Goal: Task Accomplishment & Management: Use online tool/utility

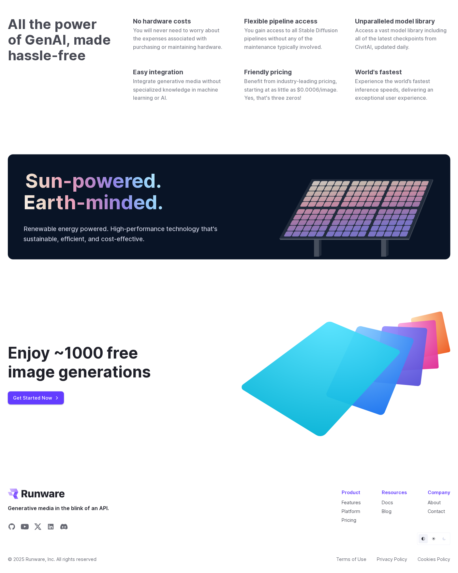
scroll to position [2115, 0]
drag, startPoint x: 43, startPoint y: 397, endPoint x: 52, endPoint y: 398, distance: 9.2
click at [43, 397] on link "Get Started Now" at bounding box center [36, 397] width 56 height 13
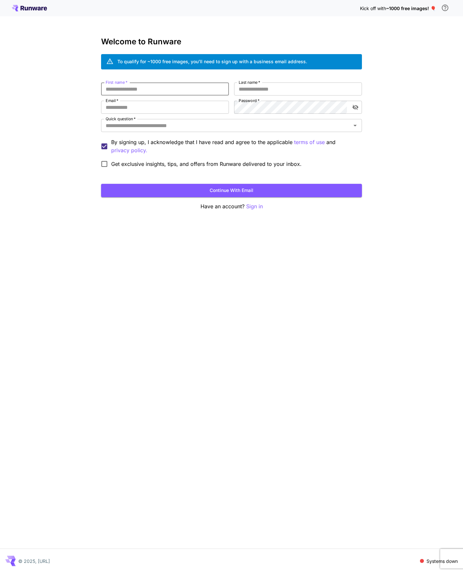
click at [182, 91] on input "First name   *" at bounding box center [165, 88] width 128 height 13
type input "******"
type input "*"
type input "***"
type input "**********"
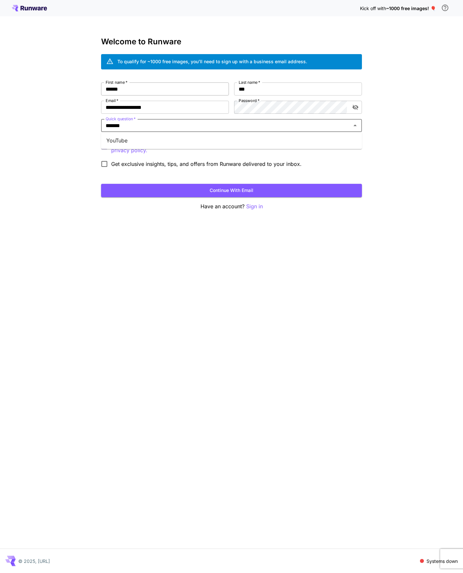
type input "*******"
click at [210, 192] on button "Continue with email" at bounding box center [231, 190] width 261 height 13
click at [175, 130] on div "Quick question   *" at bounding box center [231, 125] width 261 height 13
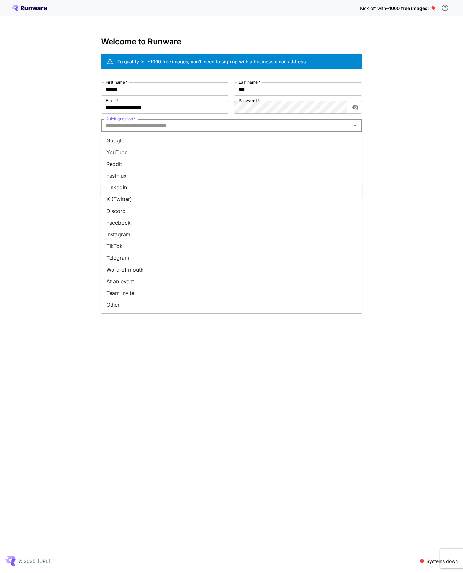
click at [150, 151] on li "YouTube" at bounding box center [231, 152] width 261 height 12
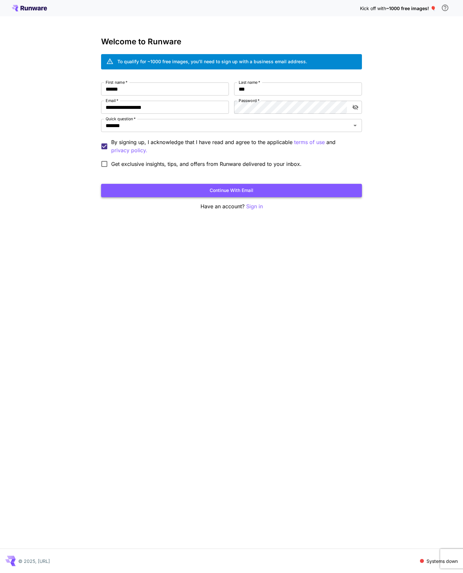
drag, startPoint x: 203, startPoint y: 181, endPoint x: 210, endPoint y: 187, distance: 9.6
click at [203, 182] on form "**********" at bounding box center [231, 139] width 261 height 115
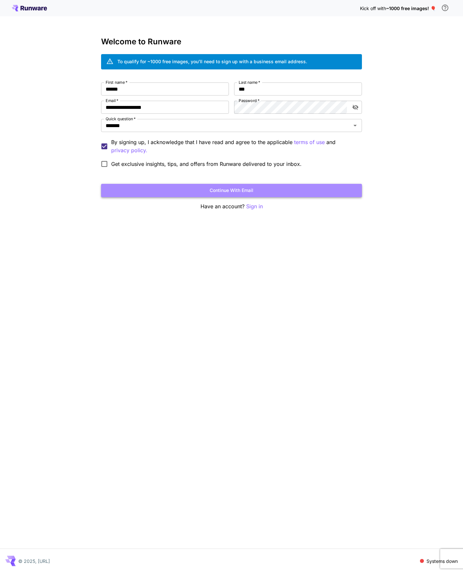
click at [211, 188] on button "Continue with email" at bounding box center [231, 190] width 261 height 13
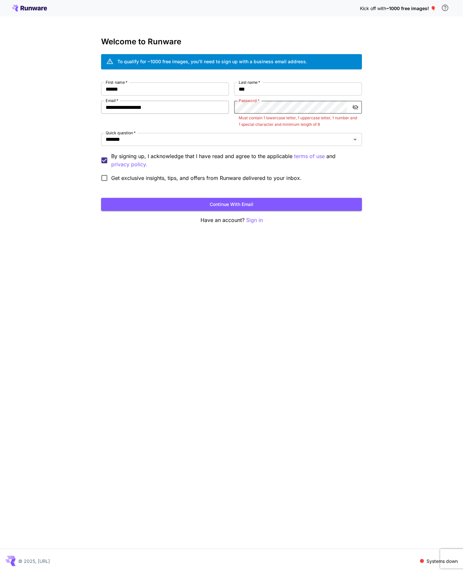
click at [217, 108] on div "**********" at bounding box center [231, 133] width 261 height 102
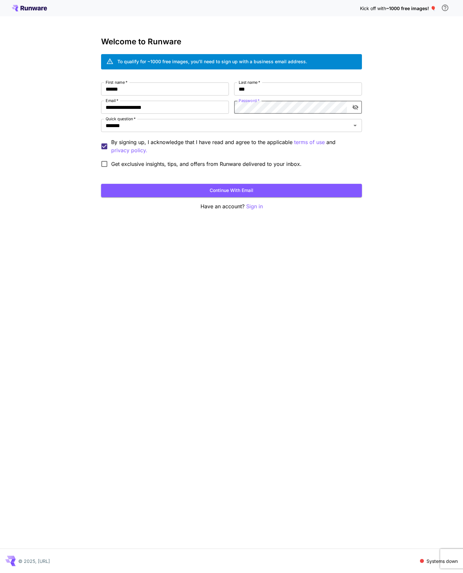
drag, startPoint x: 275, startPoint y: 188, endPoint x: 296, endPoint y: 187, distance: 20.3
click at [275, 188] on button "Continue with email" at bounding box center [231, 190] width 261 height 13
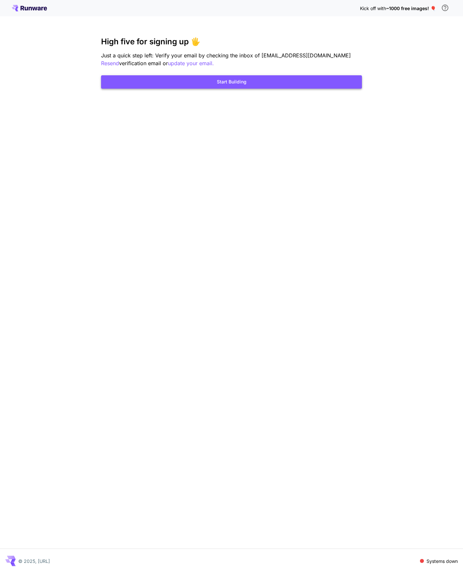
click at [249, 83] on button "Start Building" at bounding box center [231, 81] width 261 height 13
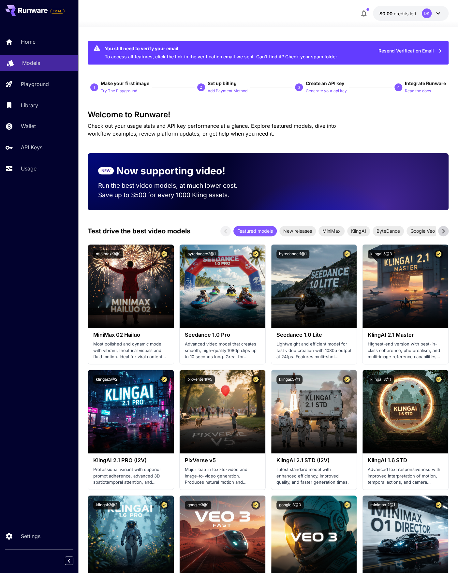
click at [36, 60] on p "Models" at bounding box center [31, 63] width 18 height 8
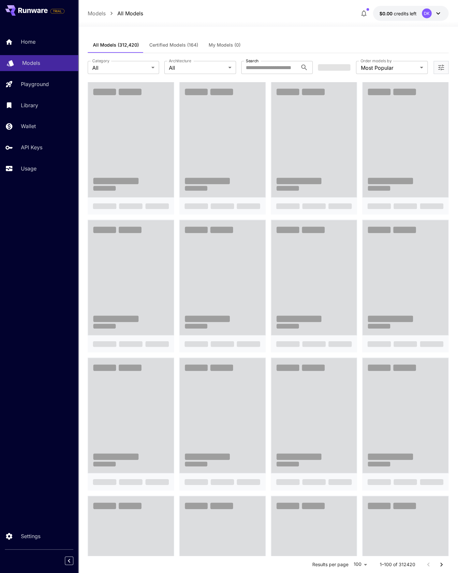
click at [22, 59] on p "Models" at bounding box center [31, 63] width 18 height 8
click at [27, 33] on div "Home Models Playground Library Wallet API Keys Usage" at bounding box center [39, 105] width 78 height 168
click at [25, 39] on p "Home" at bounding box center [29, 42] width 15 height 8
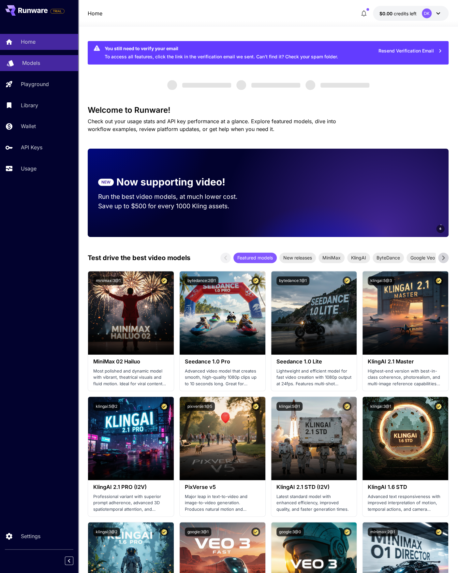
click at [29, 58] on link "Models" at bounding box center [39, 63] width 78 height 16
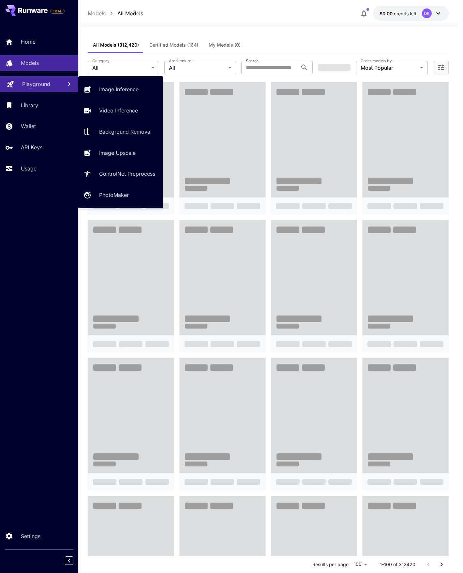
click at [37, 85] on p "Playground" at bounding box center [36, 84] width 28 height 8
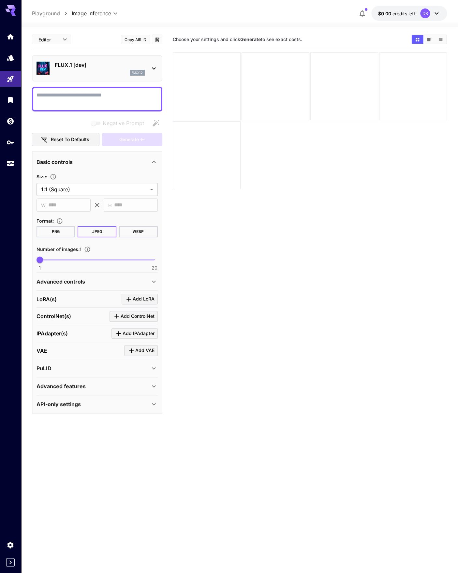
click at [99, 70] on div "flux1d" at bounding box center [100, 73] width 90 height 6
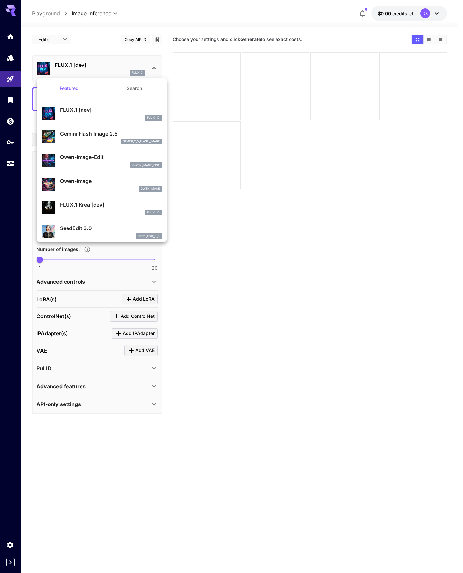
click at [92, 107] on p "FLUX.1 [dev]" at bounding box center [111, 110] width 102 height 8
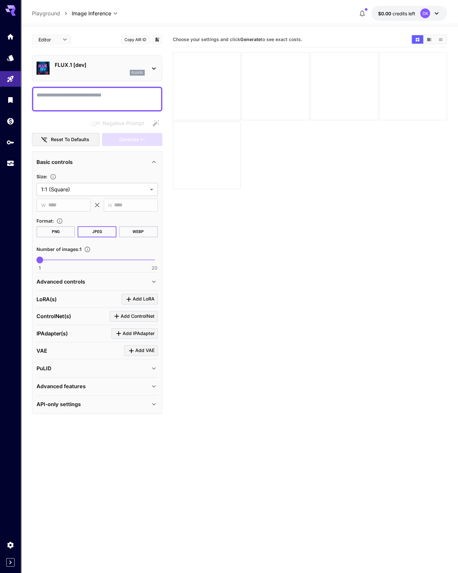
click at [76, 90] on div at bounding box center [97, 99] width 130 height 25
click at [147, 101] on textarea "Negative Prompt" at bounding box center [96, 99] width 121 height 16
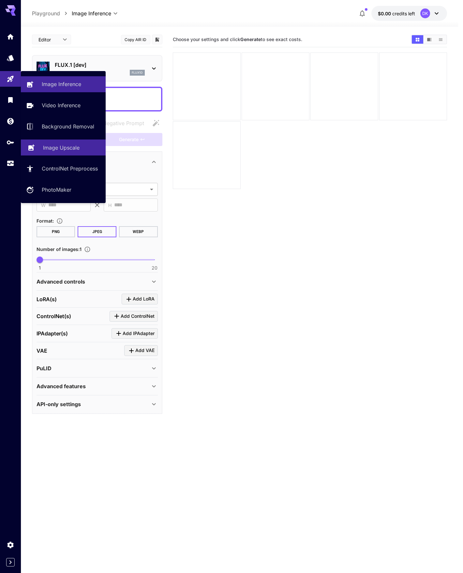
click at [71, 149] on p "Image Upscale" at bounding box center [61, 148] width 36 height 8
type input "**********"
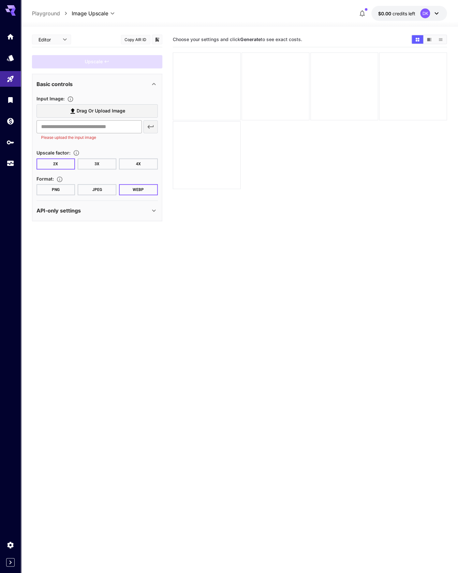
click at [82, 127] on input "text" at bounding box center [88, 126] width 105 height 13
click at [112, 114] on span "Drag or upload image" at bounding box center [101, 111] width 49 height 8
click at [0, 0] on input "Drag or upload image" at bounding box center [0, 0] width 0 height 0
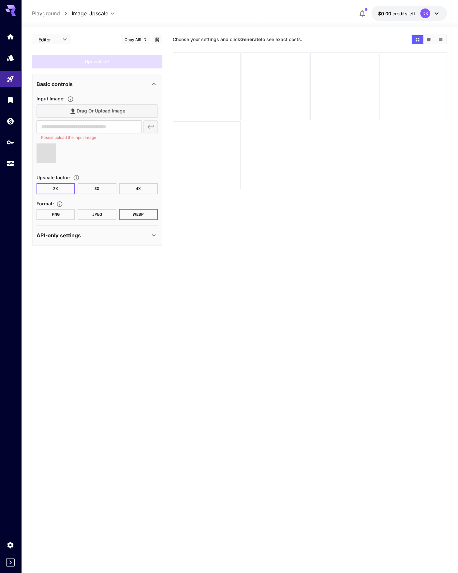
type input "**********"
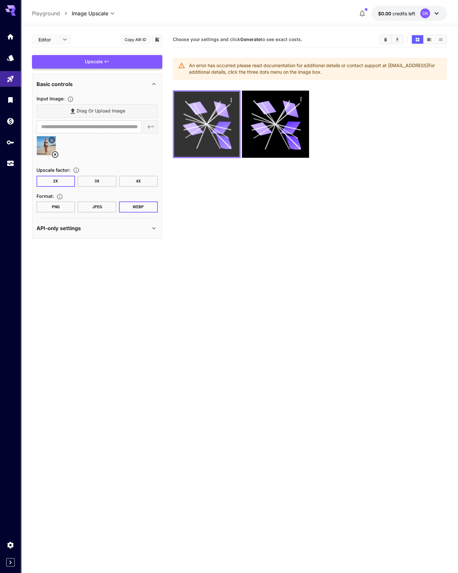
click at [207, 120] on icon at bounding box center [206, 124] width 49 height 49
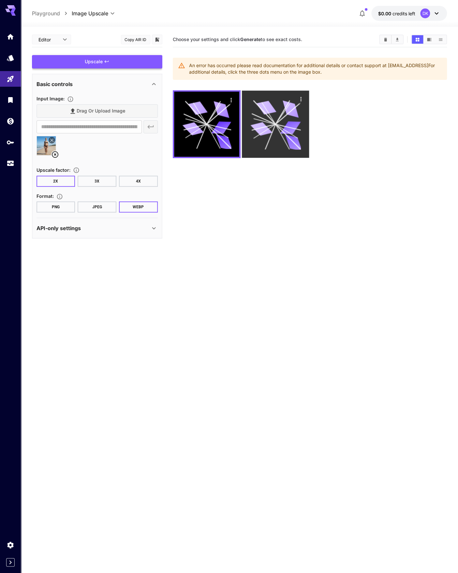
click at [280, 125] on icon at bounding box center [287, 127] width 25 height 6
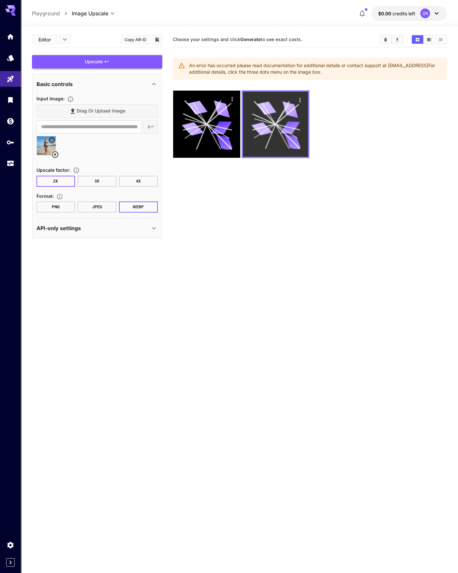
click at [279, 124] on icon at bounding box center [275, 124] width 49 height 49
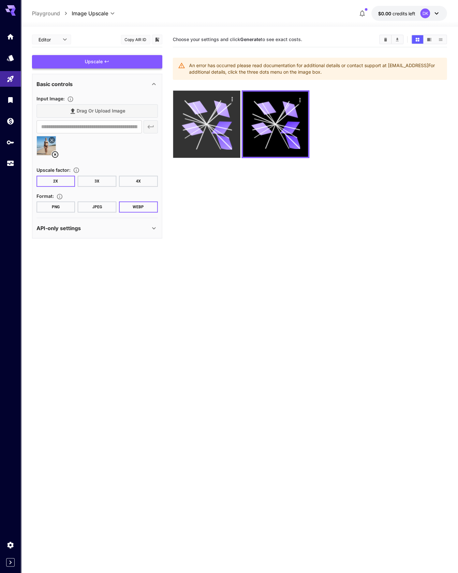
click at [189, 123] on icon at bounding box center [192, 129] width 22 height 16
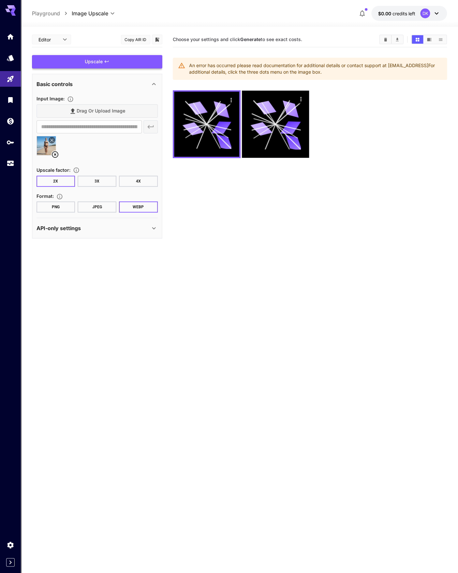
click at [440, 10] on button "$0.00 credits left DK" at bounding box center [409, 13] width 76 height 15
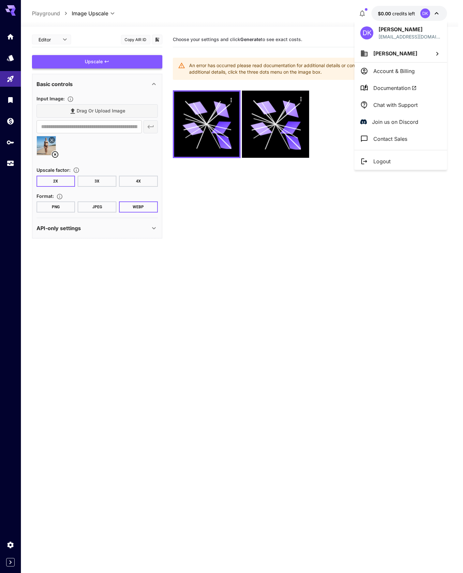
click at [435, 14] on div at bounding box center [231, 286] width 463 height 573
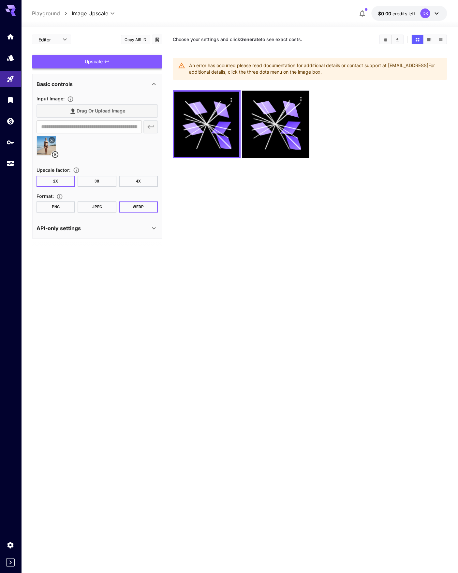
click at [436, 13] on icon at bounding box center [436, 13] width 4 height 2
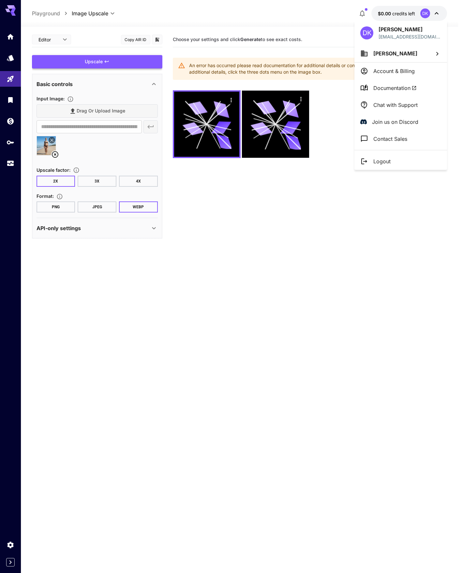
click at [9, 51] on div at bounding box center [231, 286] width 463 height 573
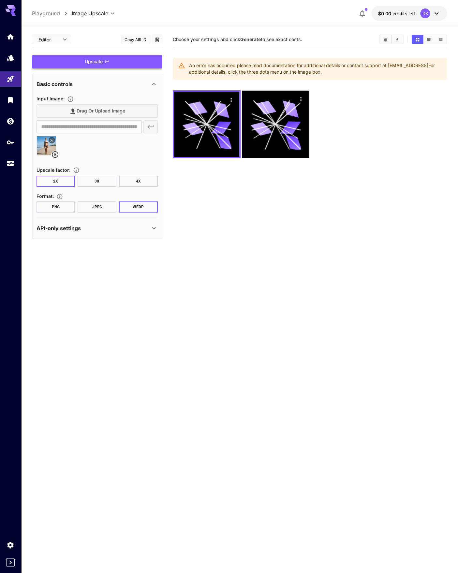
click at [10, 56] on div "DK Darren Kim dkimster@gmail.com Darren Kim Account & Billing Documentation Cha…" at bounding box center [52, 286] width 104 height 573
click at [10, 59] on icon "Models" at bounding box center [11, 56] width 8 height 8
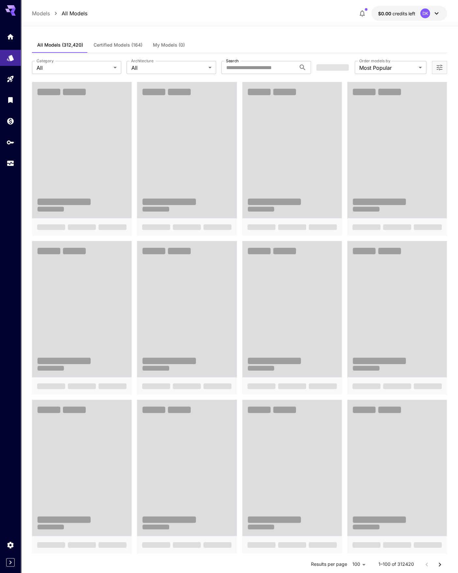
click at [110, 144] on span at bounding box center [81, 150] width 99 height 136
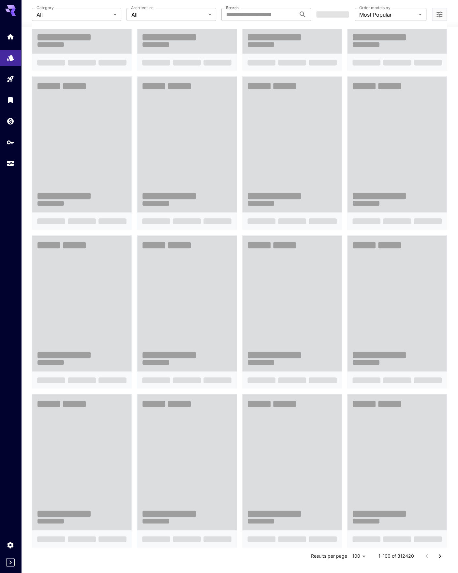
scroll to position [326, 0]
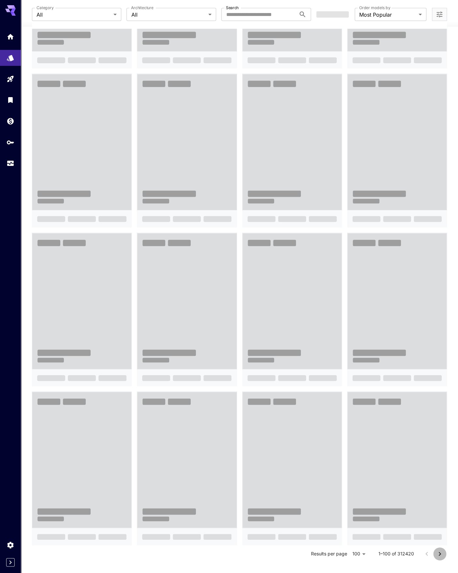
click at [440, 556] on icon "Go to next page" at bounding box center [440, 554] width 8 height 8
click at [438, 555] on icon "Go to next page" at bounding box center [440, 554] width 8 height 8
click at [416, 553] on div "Results per page 100 *** 201–300 of 312420" at bounding box center [239, 553] width 415 height 17
drag, startPoint x: 420, startPoint y: 552, endPoint x: 425, endPoint y: 552, distance: 4.6
click at [422, 552] on button "Go to previous page" at bounding box center [426, 553] width 13 height 13
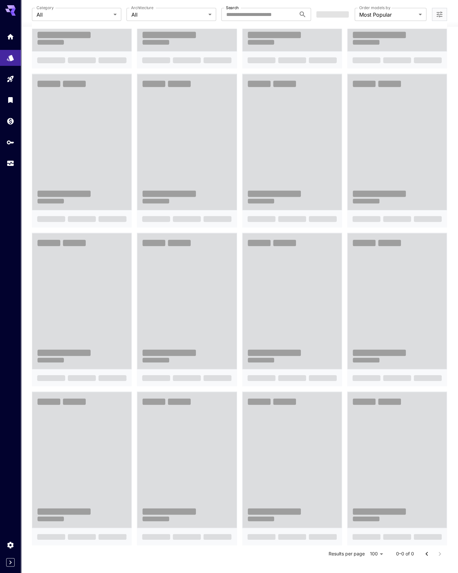
click at [426, 552] on icon "Go to previous page" at bounding box center [427, 554] width 8 height 8
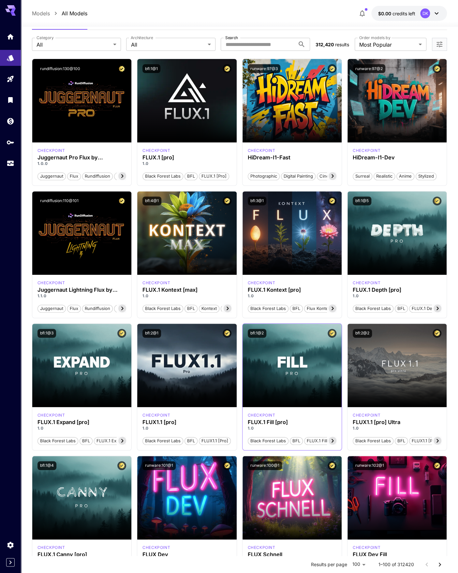
scroll to position [0, 0]
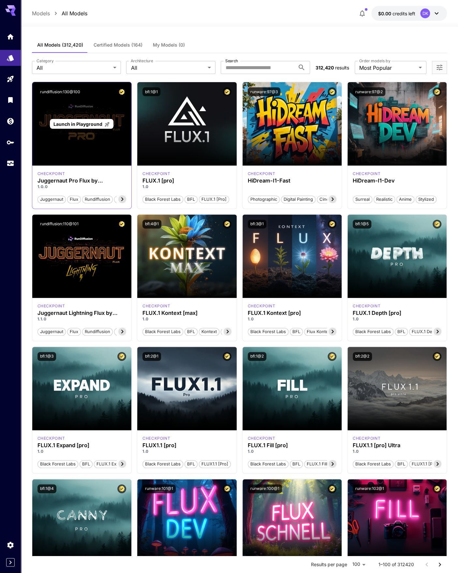
click at [85, 128] on div "Launch in Playground" at bounding box center [82, 124] width 64 height 10
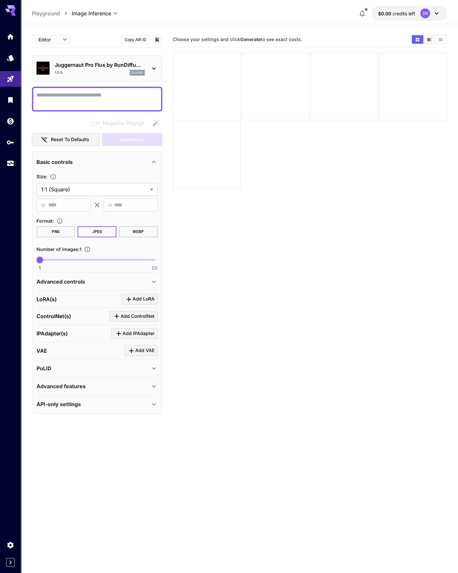
drag, startPoint x: 238, startPoint y: 113, endPoint x: 231, endPoint y: 110, distance: 8.0
click at [53, 11] on p "Playground" at bounding box center [46, 13] width 28 height 8
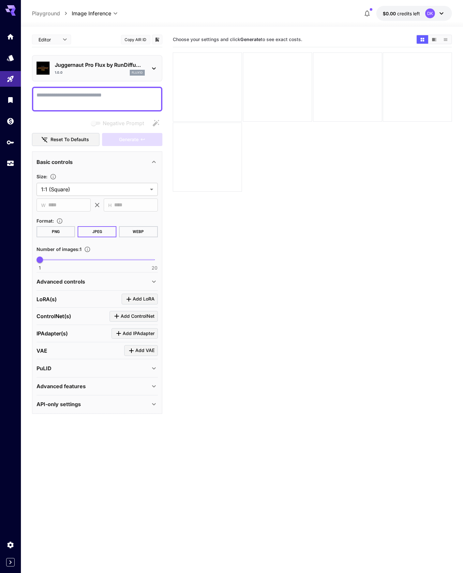
click at [99, 13] on body "**********" at bounding box center [231, 312] width 463 height 624
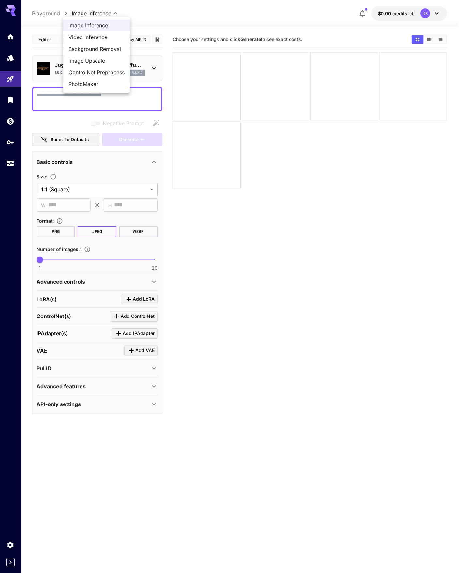
click at [52, 13] on div at bounding box center [231, 286] width 463 height 573
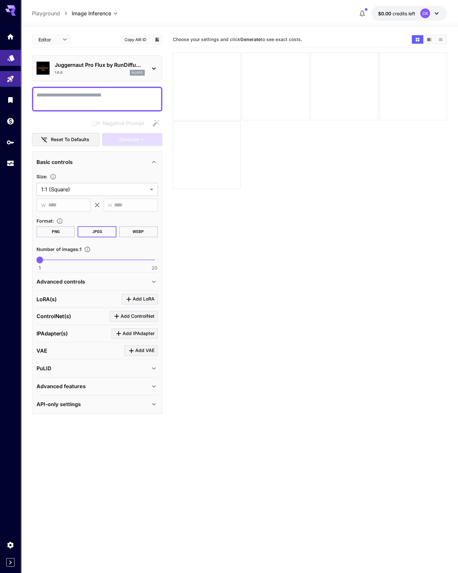
click at [17, 52] on link at bounding box center [10, 58] width 21 height 16
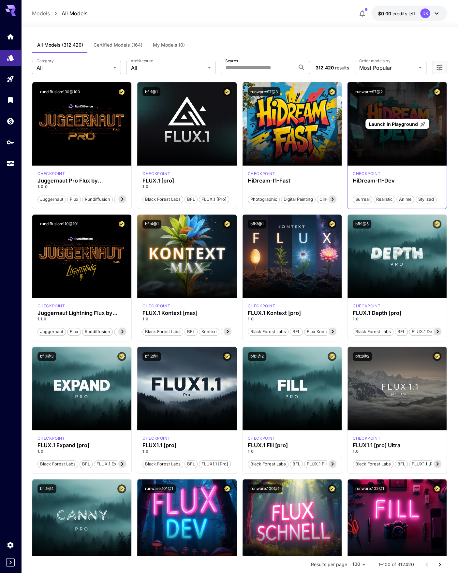
click at [389, 132] on div "Launch in Playground" at bounding box center [396, 123] width 99 height 83
click at [387, 137] on div "Launch in Playground" at bounding box center [396, 123] width 99 height 83
click at [385, 117] on div "Launch in Playground" at bounding box center [396, 123] width 99 height 83
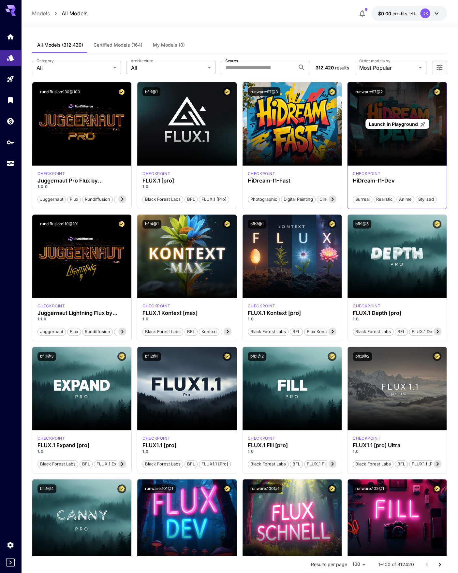
click at [385, 120] on div "Launch in Playground" at bounding box center [397, 124] width 64 height 10
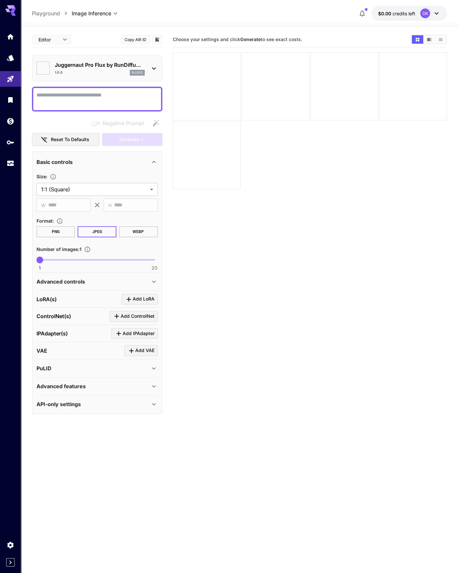
type input "******"
type input "***"
type input "**"
type input "*"
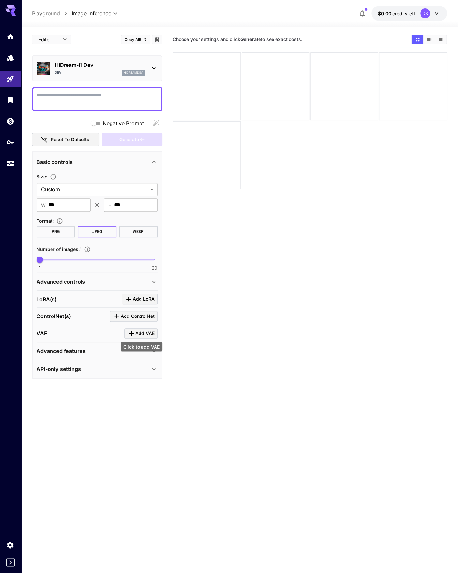
click at [139, 369] on div "API-only settings" at bounding box center [92, 369] width 113 height 8
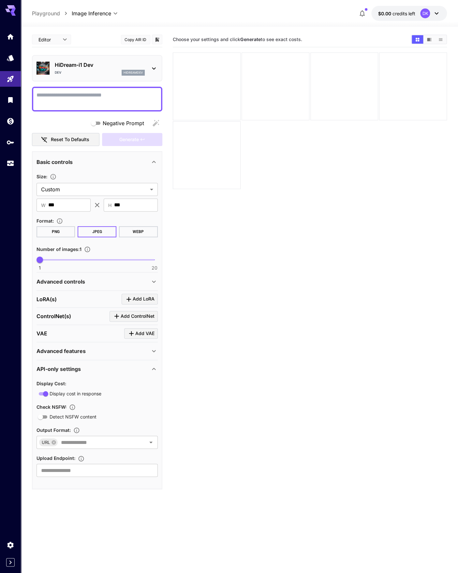
click at [143, 351] on div "Advanced features" at bounding box center [92, 351] width 113 height 8
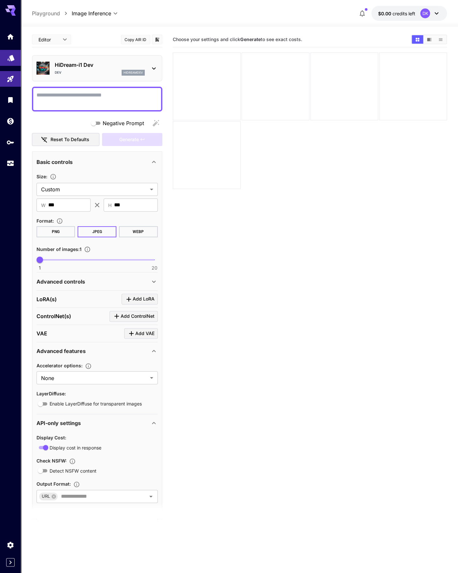
click at [9, 60] on link at bounding box center [10, 58] width 21 height 16
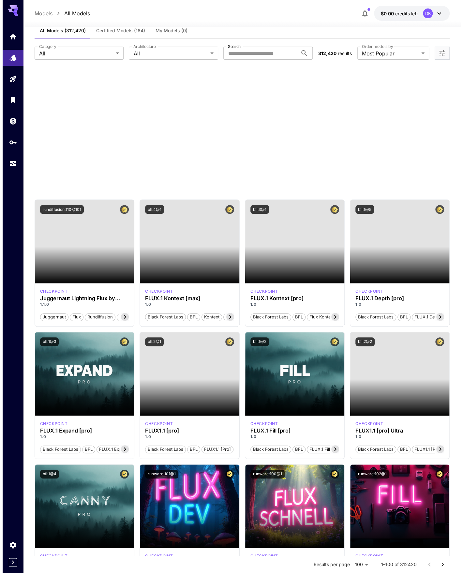
scroll to position [28, 0]
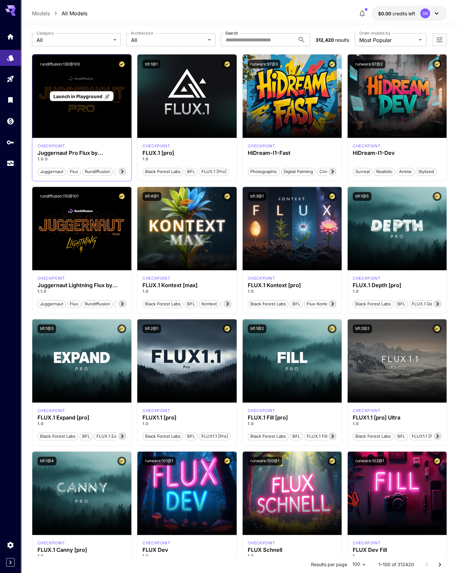
click at [76, 88] on div "Launch in Playground" at bounding box center [81, 95] width 99 height 83
click at [88, 94] on span "Launch in Playground" at bounding box center [77, 97] width 49 height 6
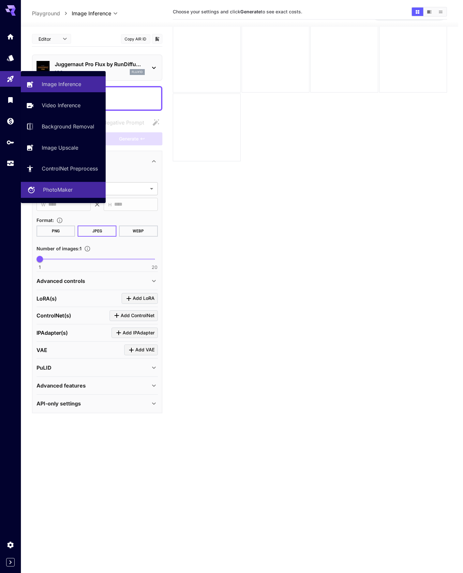
click at [70, 193] on p "PhotoMaker" at bounding box center [58, 190] width 30 height 8
type input "**********"
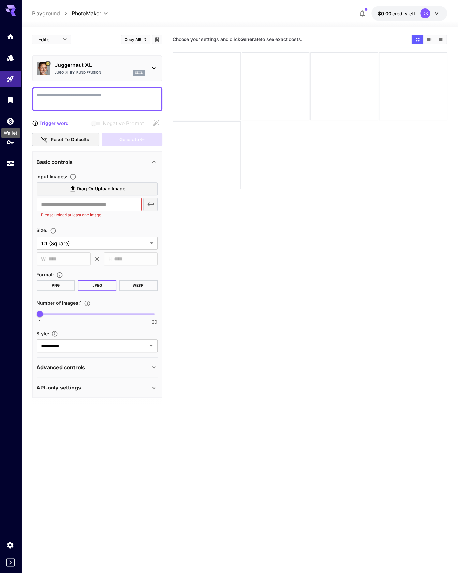
click at [13, 125] on div "Wallet" at bounding box center [10, 130] width 20 height 15
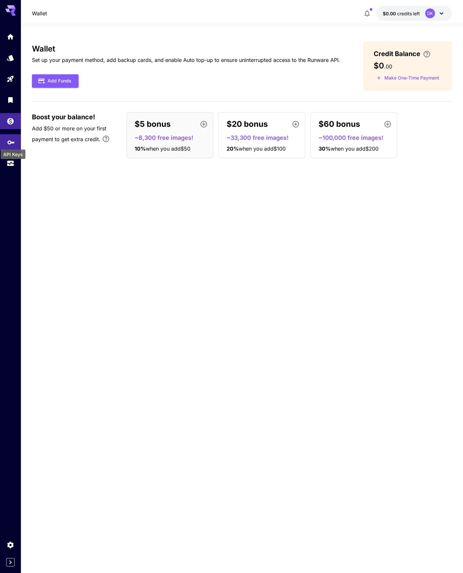
click at [14, 145] on div "API Keys" at bounding box center [13, 152] width 26 height 15
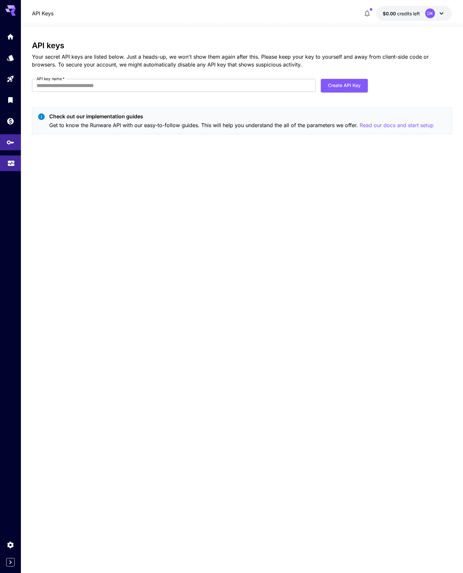
click at [11, 163] on icon "Usage" at bounding box center [11, 162] width 7 height 3
